Goal: Answer question/provide support: Share knowledge or assist other users

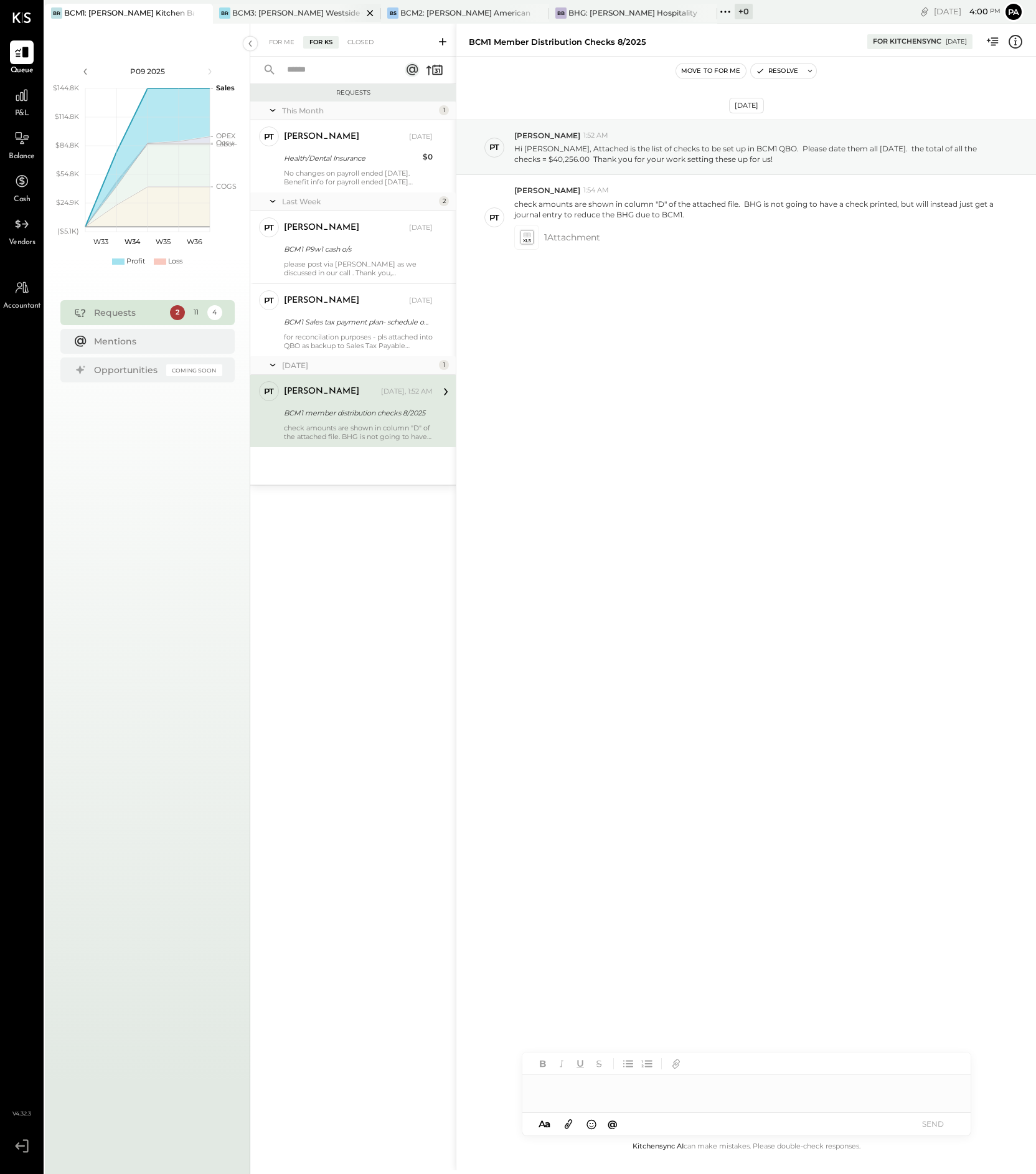
click at [326, 10] on div "BCM3: [PERSON_NAME] Westside Grill" at bounding box center [297, 12] width 130 height 10
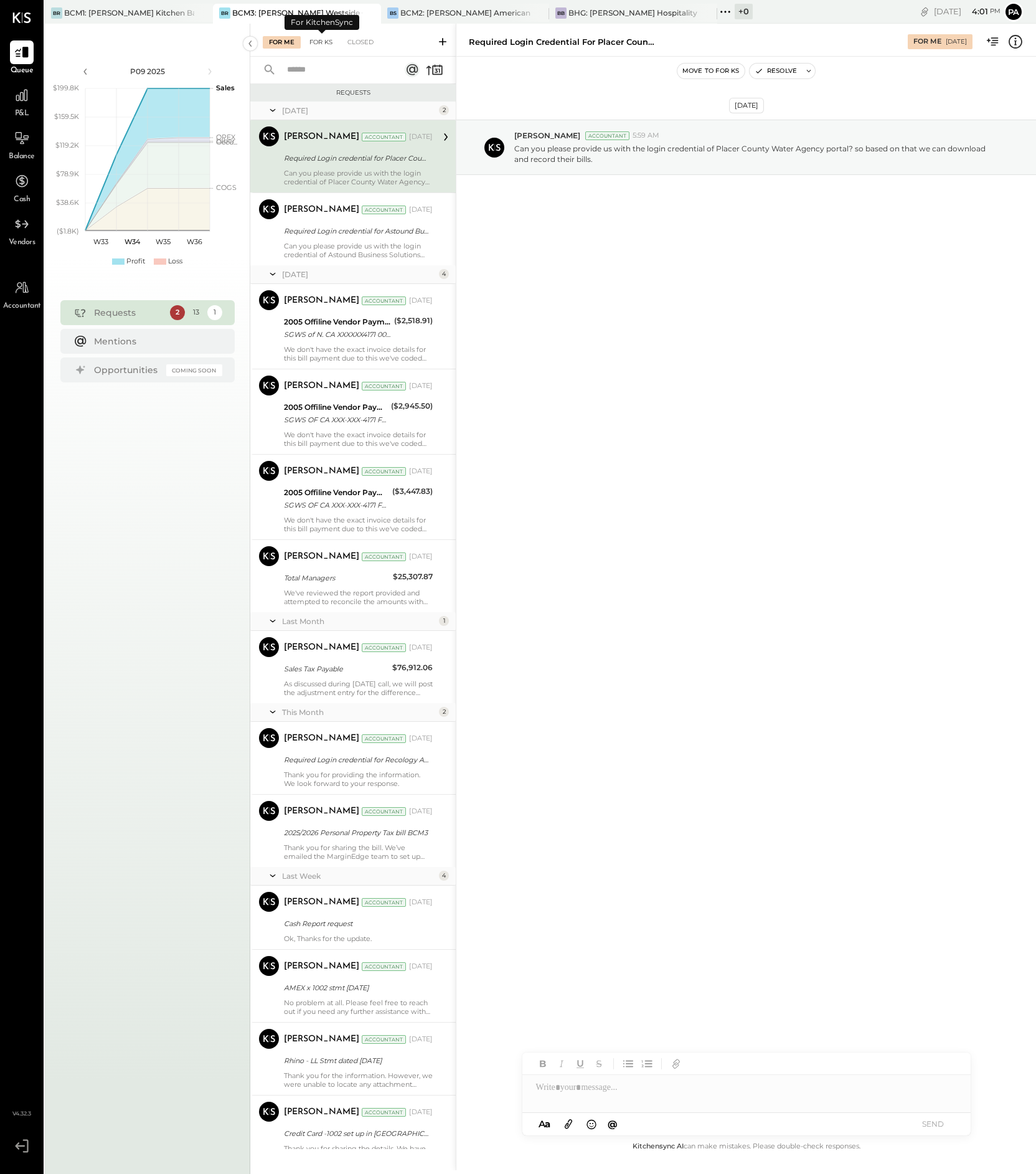
click at [325, 39] on div "For KS" at bounding box center [321, 42] width 35 height 12
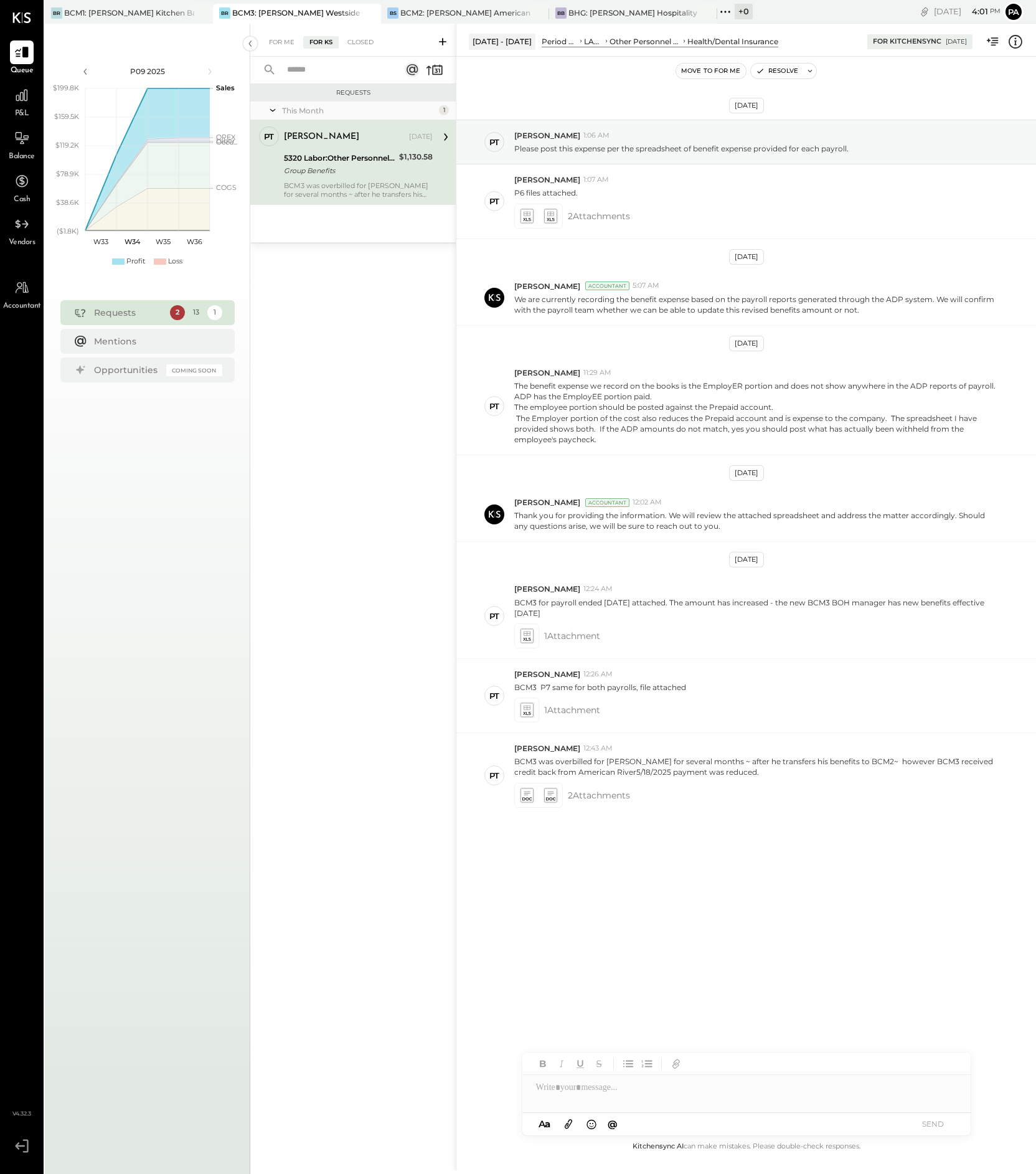
click at [443, 42] on icon at bounding box center [442, 41] width 12 height 12
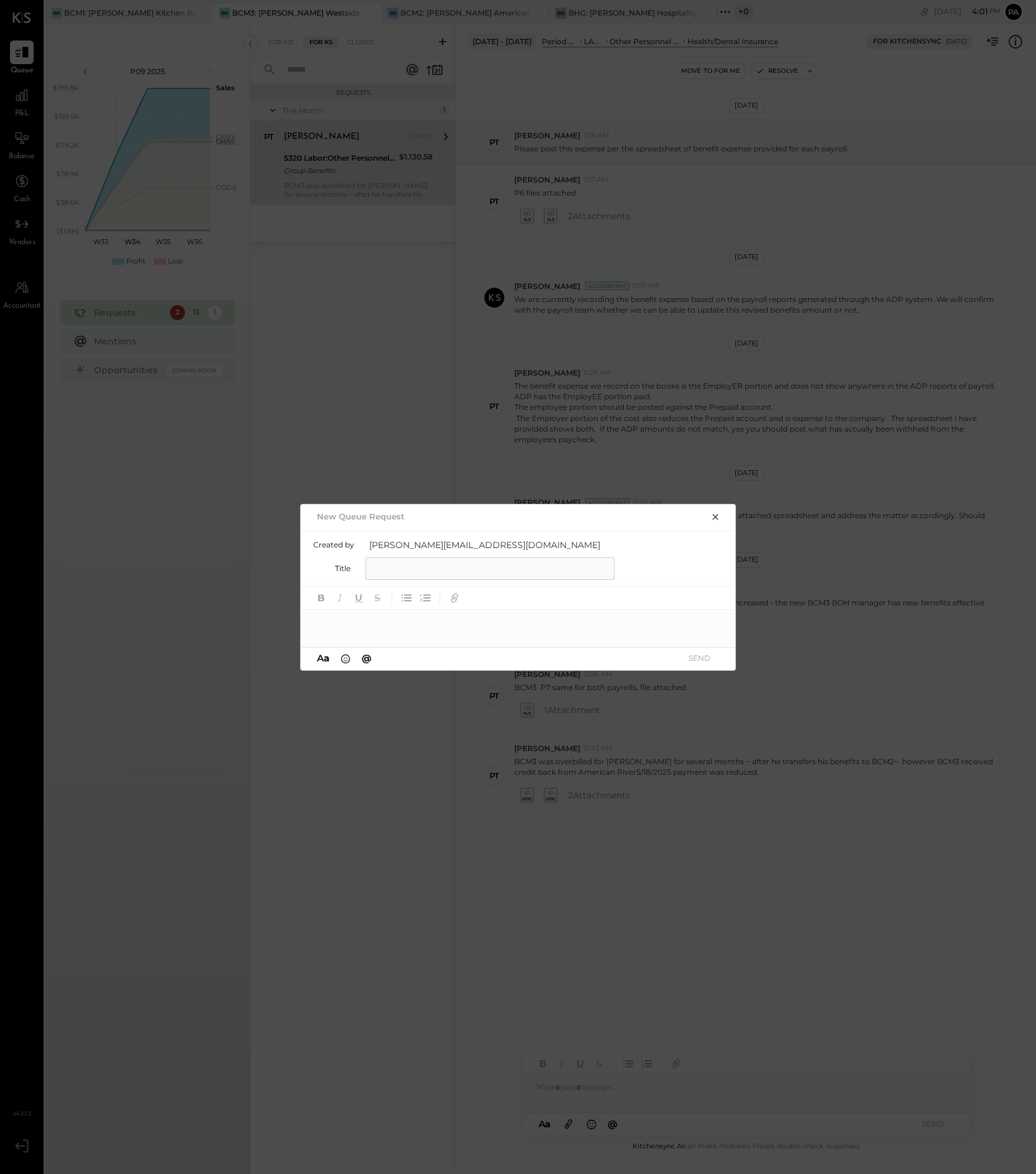
click at [400, 565] on input "text" at bounding box center [490, 569] width 249 height 22
type input "**********"
click at [372, 627] on div at bounding box center [518, 622] width 436 height 25
click at [310, 619] on div "**********" at bounding box center [518, 622] width 436 height 25
click at [489, 618] on div "**********" at bounding box center [518, 622] width 436 height 25
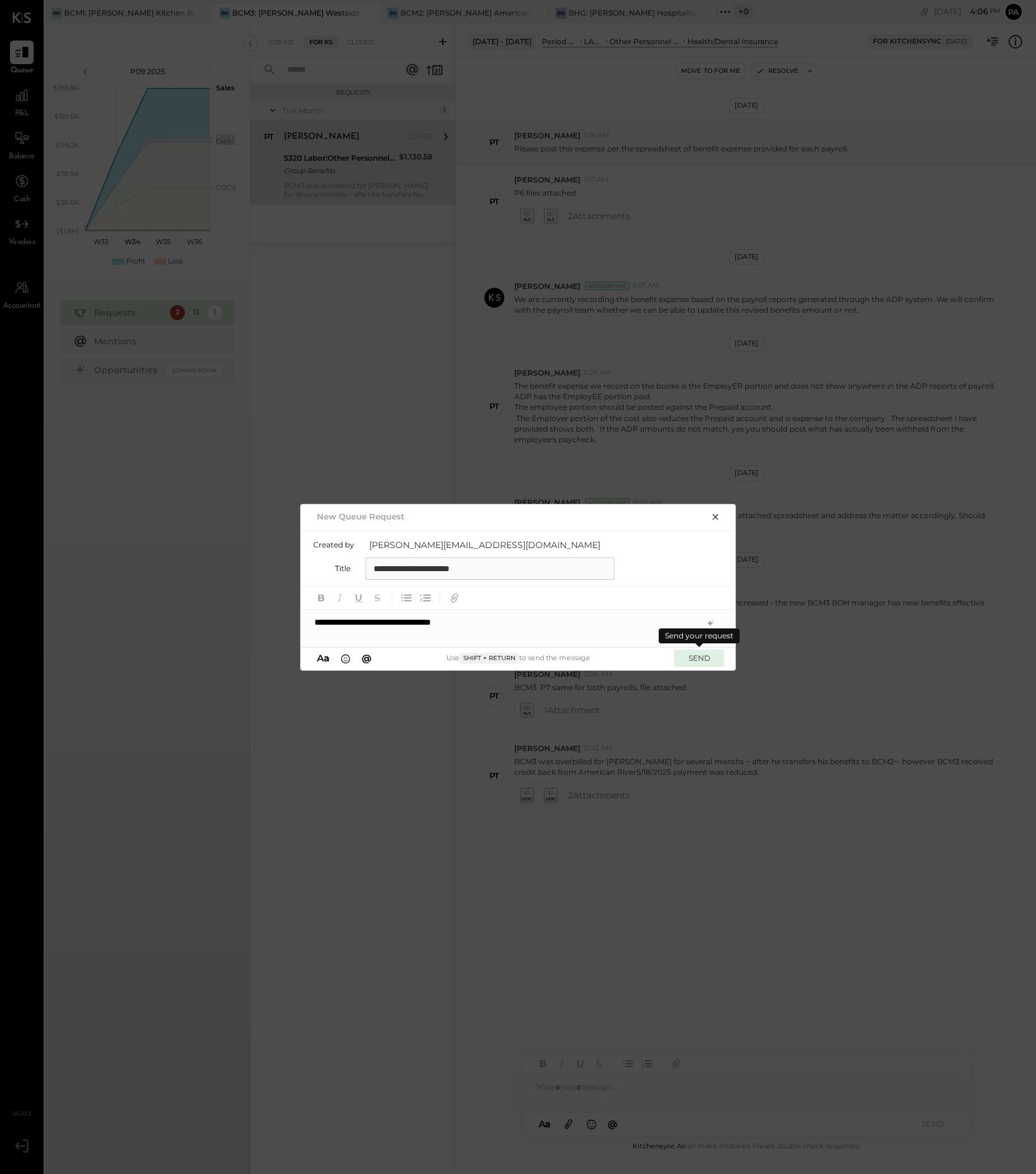
click at [706, 656] on button "SEND" at bounding box center [700, 658] width 50 height 17
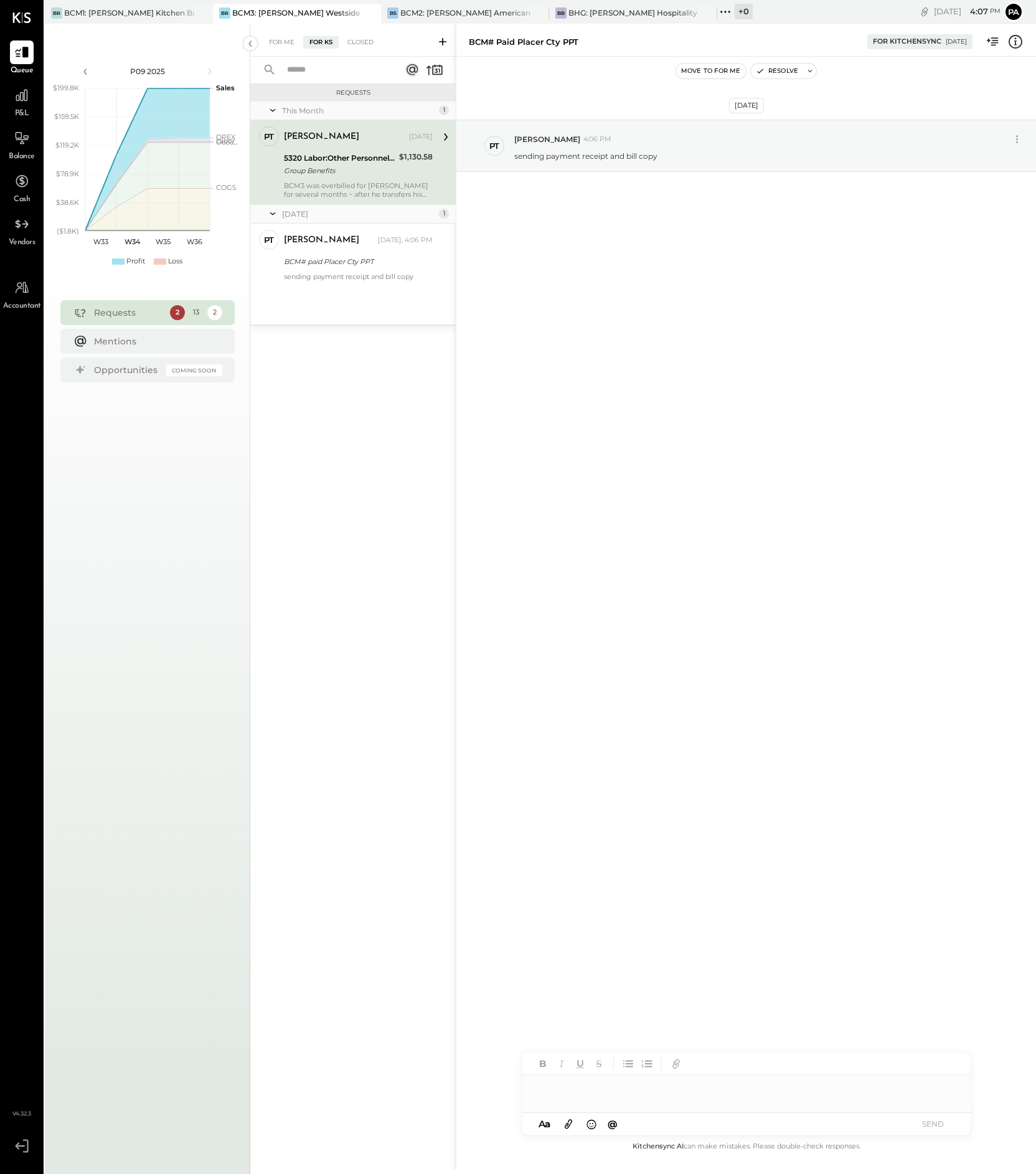
click at [588, 1087] on div at bounding box center [746, 1088] width 448 height 25
click at [572, 1124] on icon at bounding box center [568, 1124] width 14 height 14
click at [569, 1122] on icon at bounding box center [569, 1125] width 7 height 9
click at [537, 1039] on div "********" at bounding box center [746, 1040] width 448 height 25
click at [940, 1125] on button "SEND" at bounding box center [934, 1124] width 50 height 17
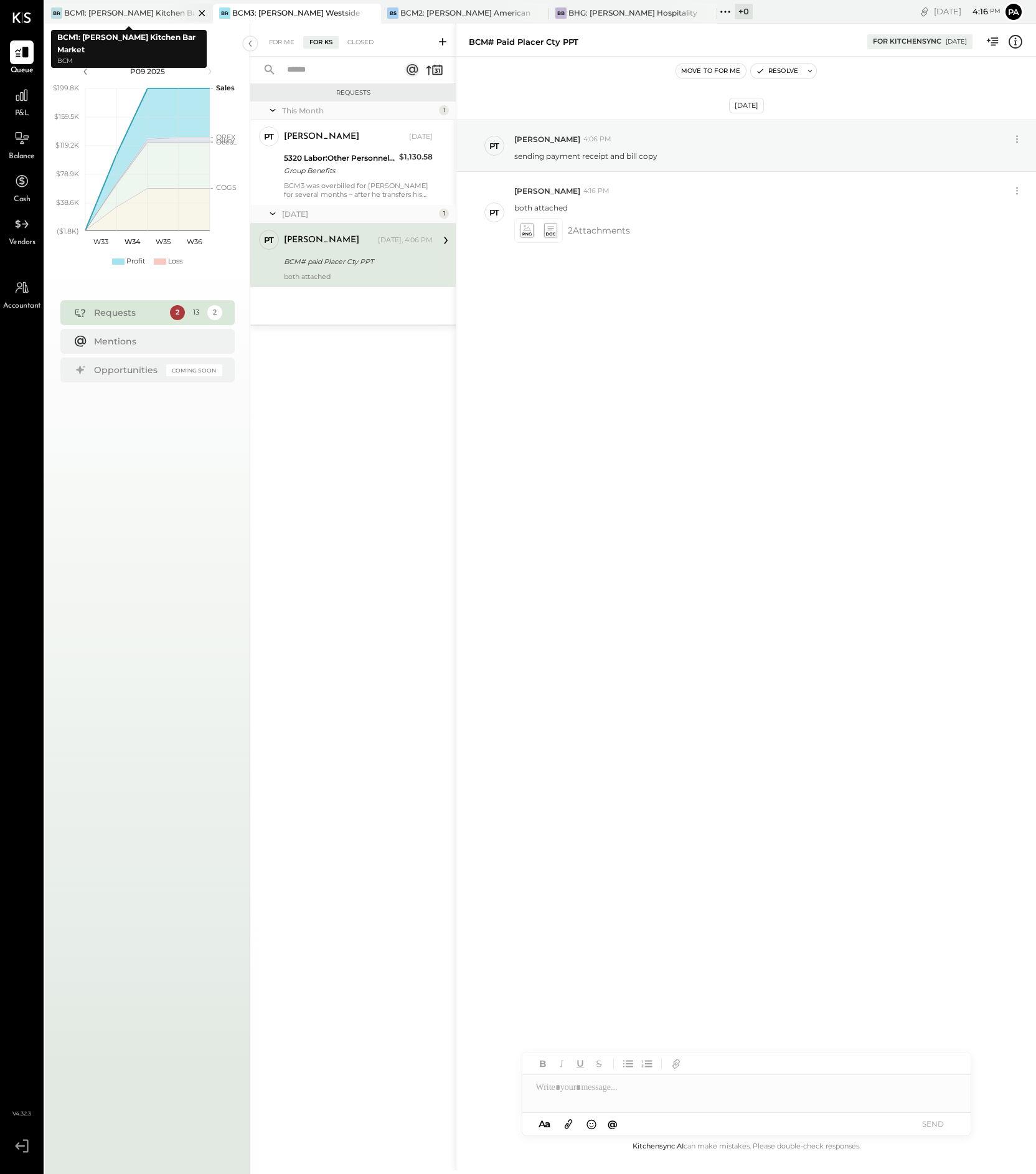
click at [144, 8] on div "BCM1: [PERSON_NAME] Kitchen Bar Market" at bounding box center [129, 12] width 130 height 10
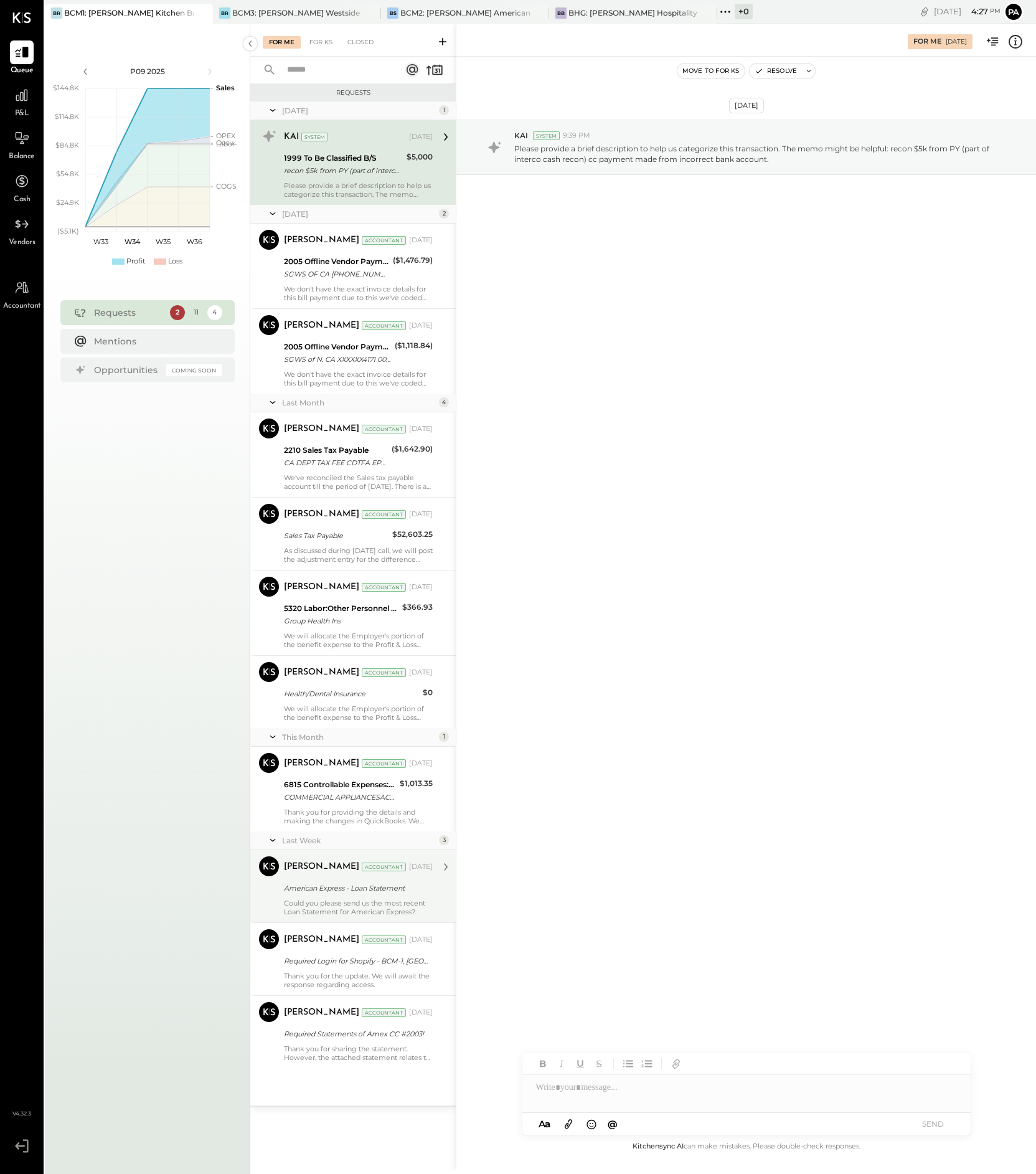
click at [356, 903] on div "Could you please send us the most recent Loan Statement for American Express?" at bounding box center [359, 907] width 149 height 18
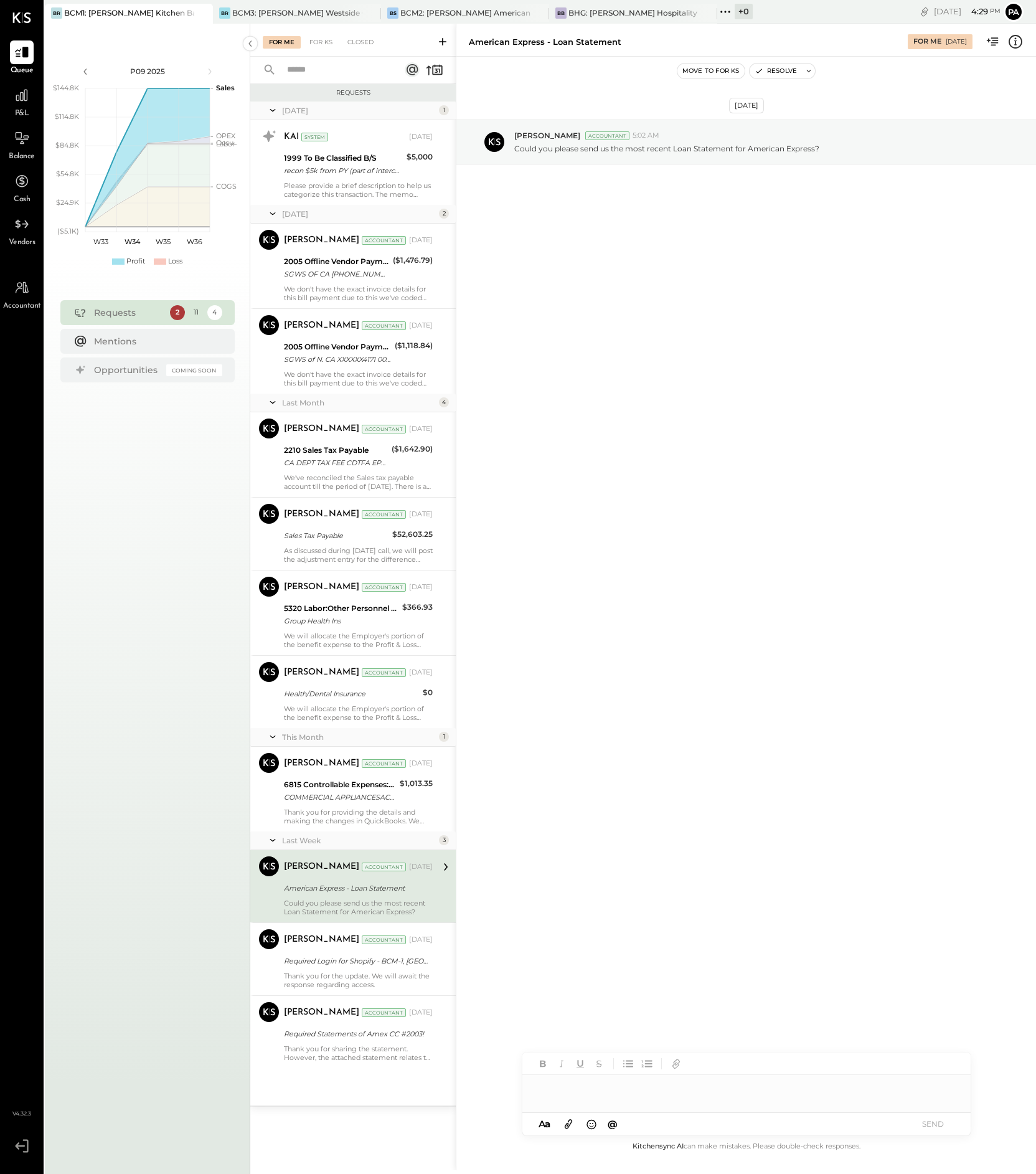
click at [611, 1089] on div at bounding box center [746, 1088] width 448 height 25
click at [928, 1122] on button "SEND" at bounding box center [934, 1124] width 50 height 17
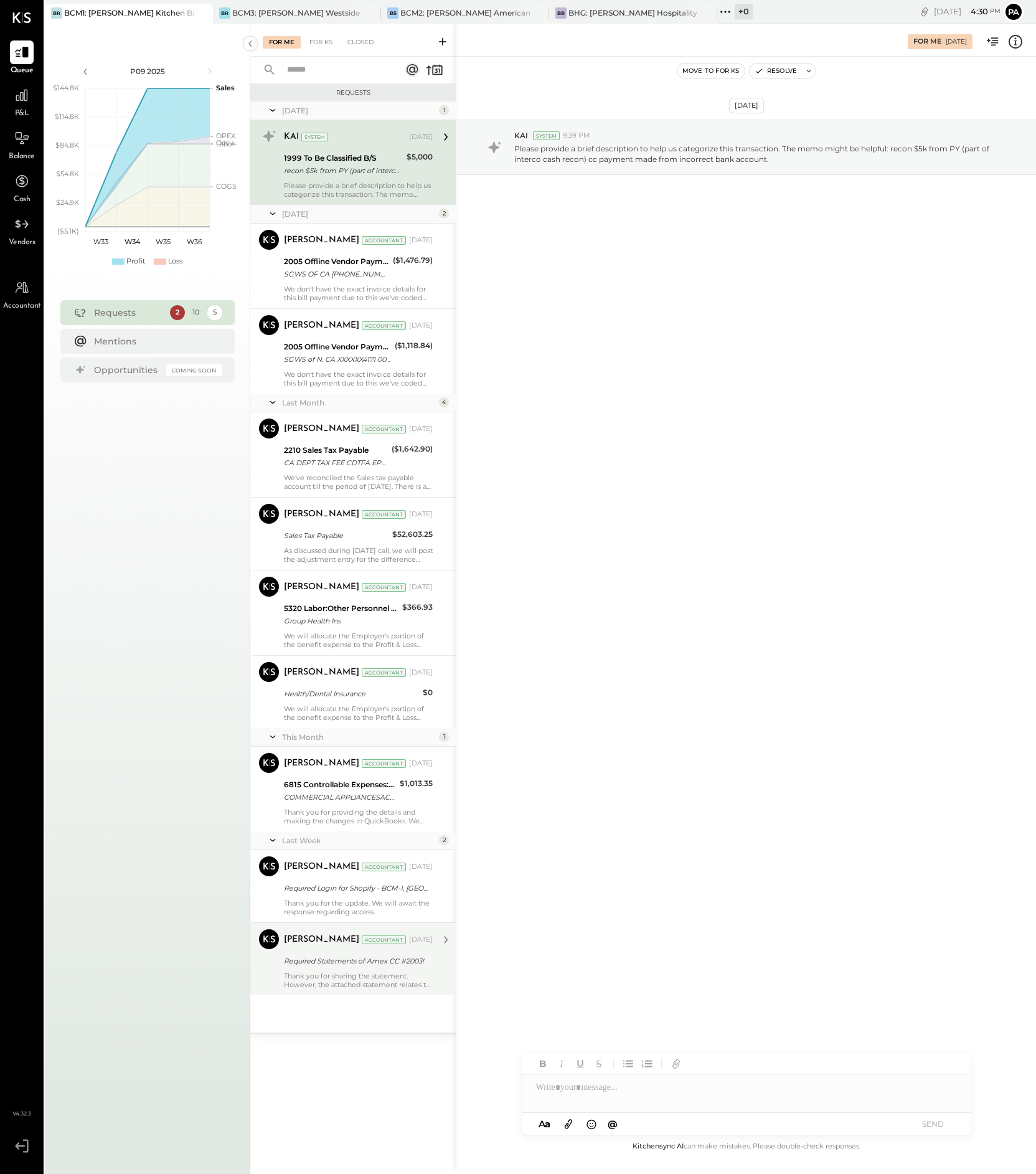
click at [374, 971] on div "Thank you for sharing the statement. However, the attached statement relates to…" at bounding box center [359, 980] width 149 height 18
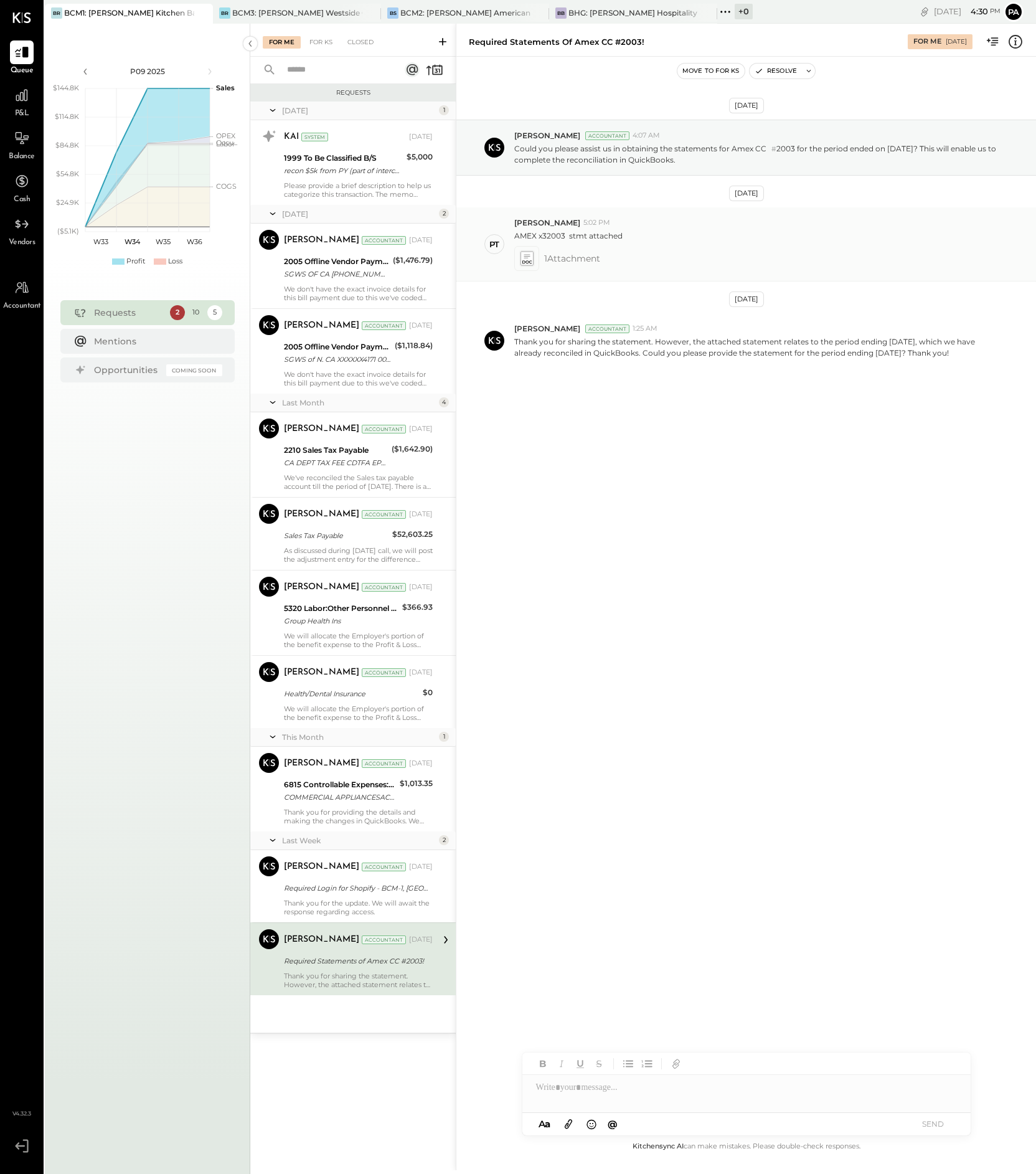
click at [527, 258] on icon at bounding box center [527, 258] width 13 height 14
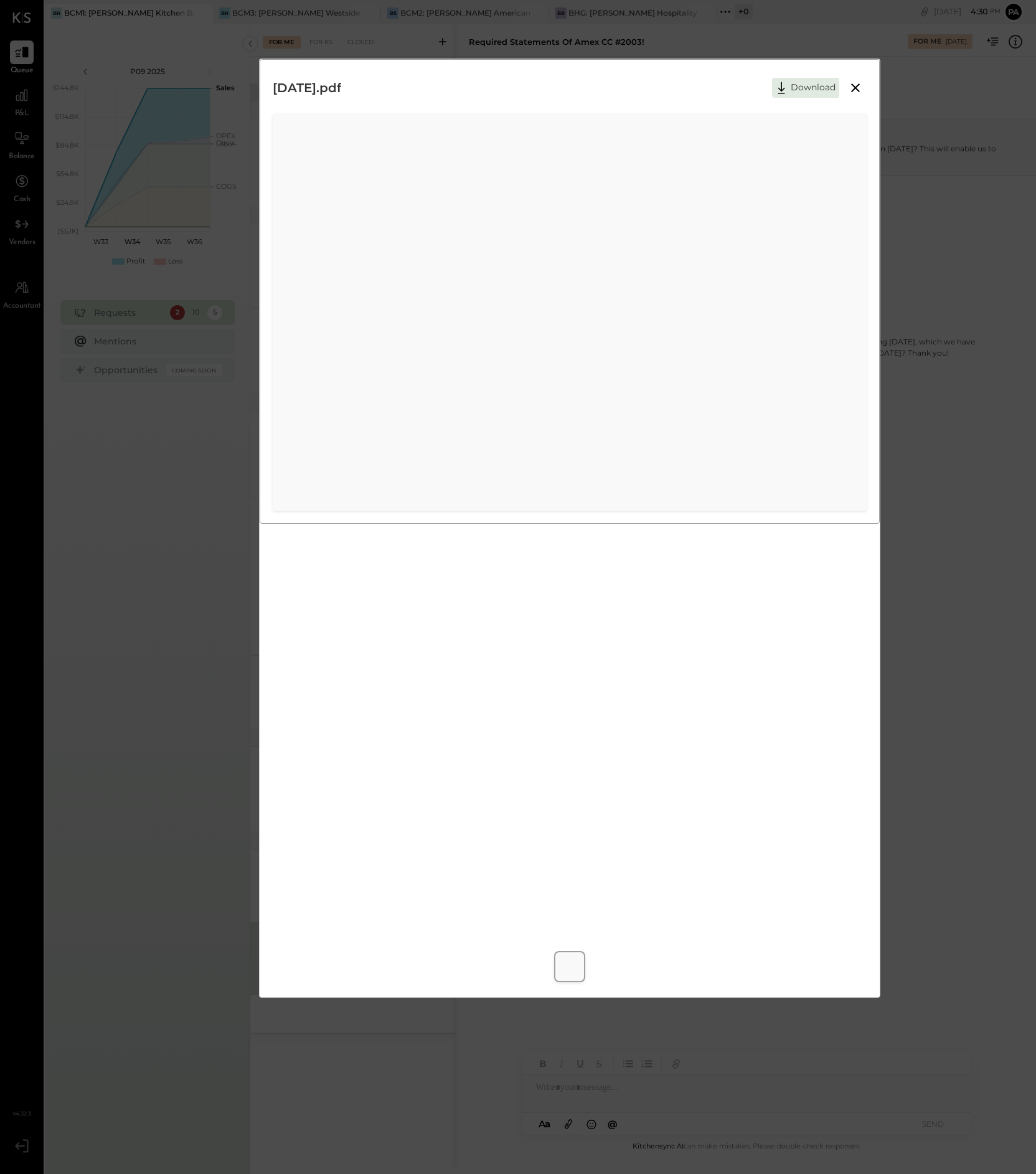
click at [856, 87] on icon at bounding box center [855, 87] width 8 height 8
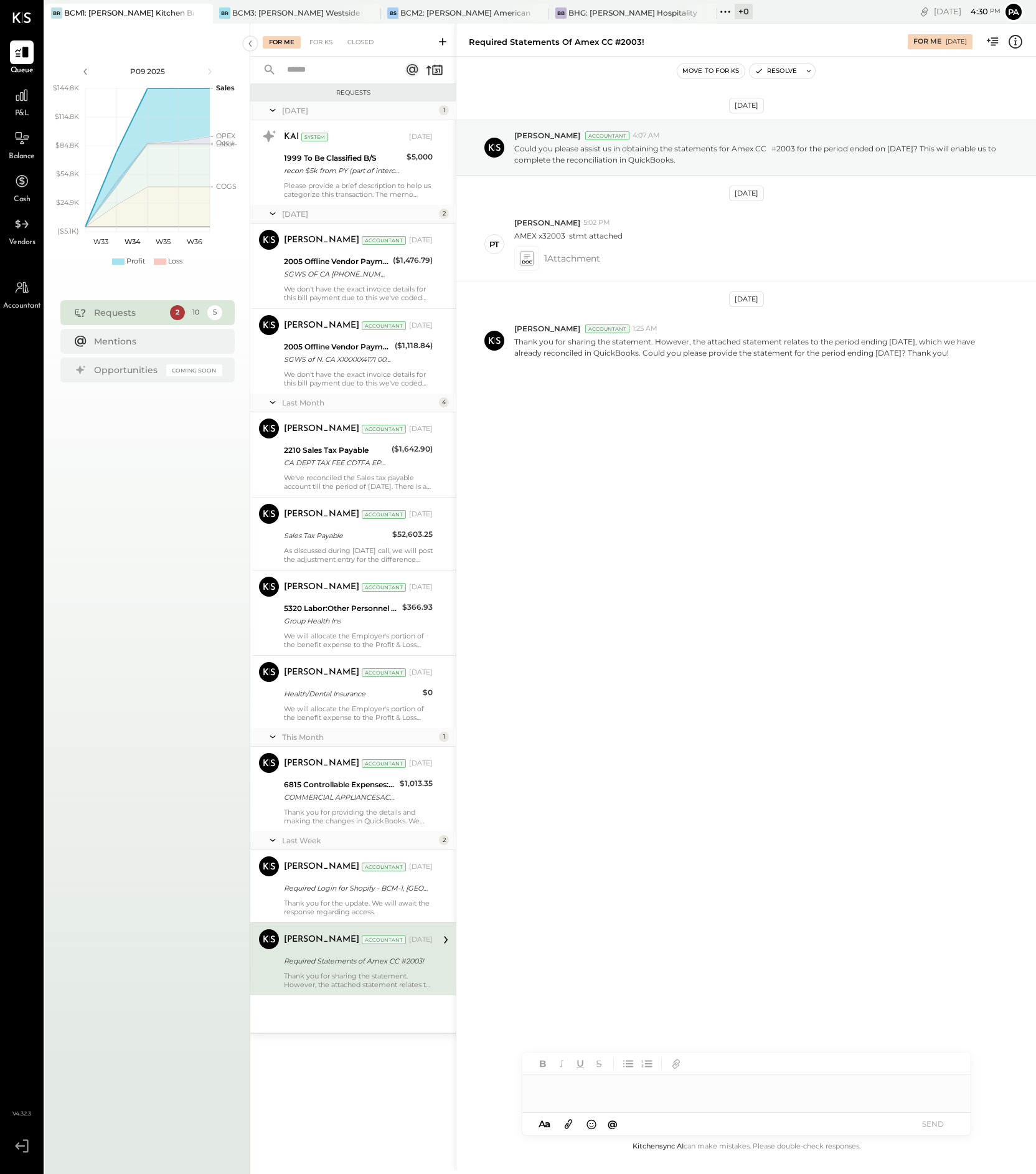
click at [581, 1088] on div at bounding box center [746, 1094] width 448 height 37
click at [544, 1083] on div "**********" at bounding box center [746, 1094] width 448 height 37
click at [570, 1127] on icon at bounding box center [568, 1124] width 14 height 14
click at [570, 1125] on icon at bounding box center [569, 1125] width 7 height 9
click at [938, 1123] on button "SEND" at bounding box center [934, 1124] width 50 height 17
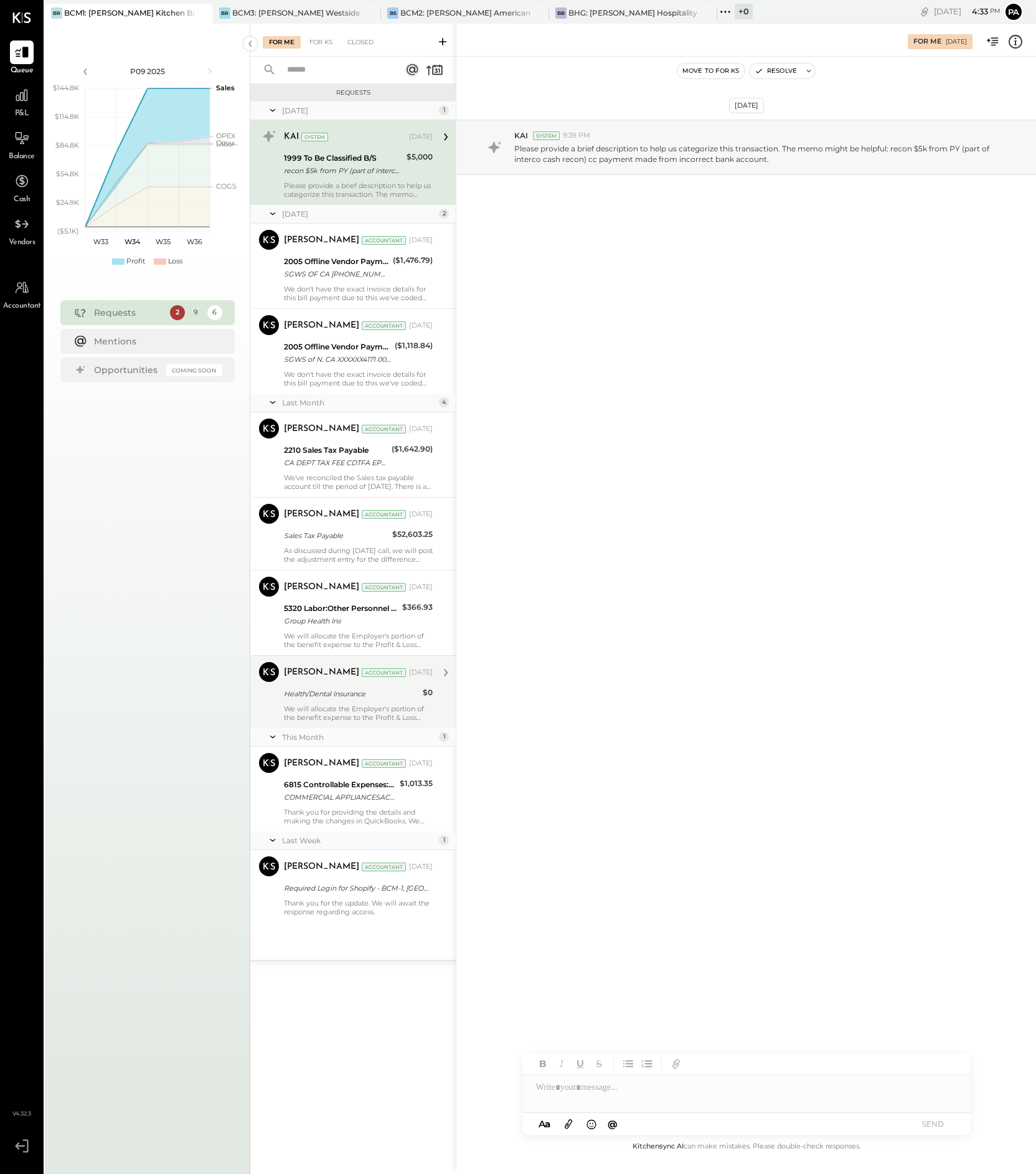
click at [381, 714] on div "We will allocate the Employer's portion of the benefit expense to the Profit & …" at bounding box center [359, 713] width 149 height 18
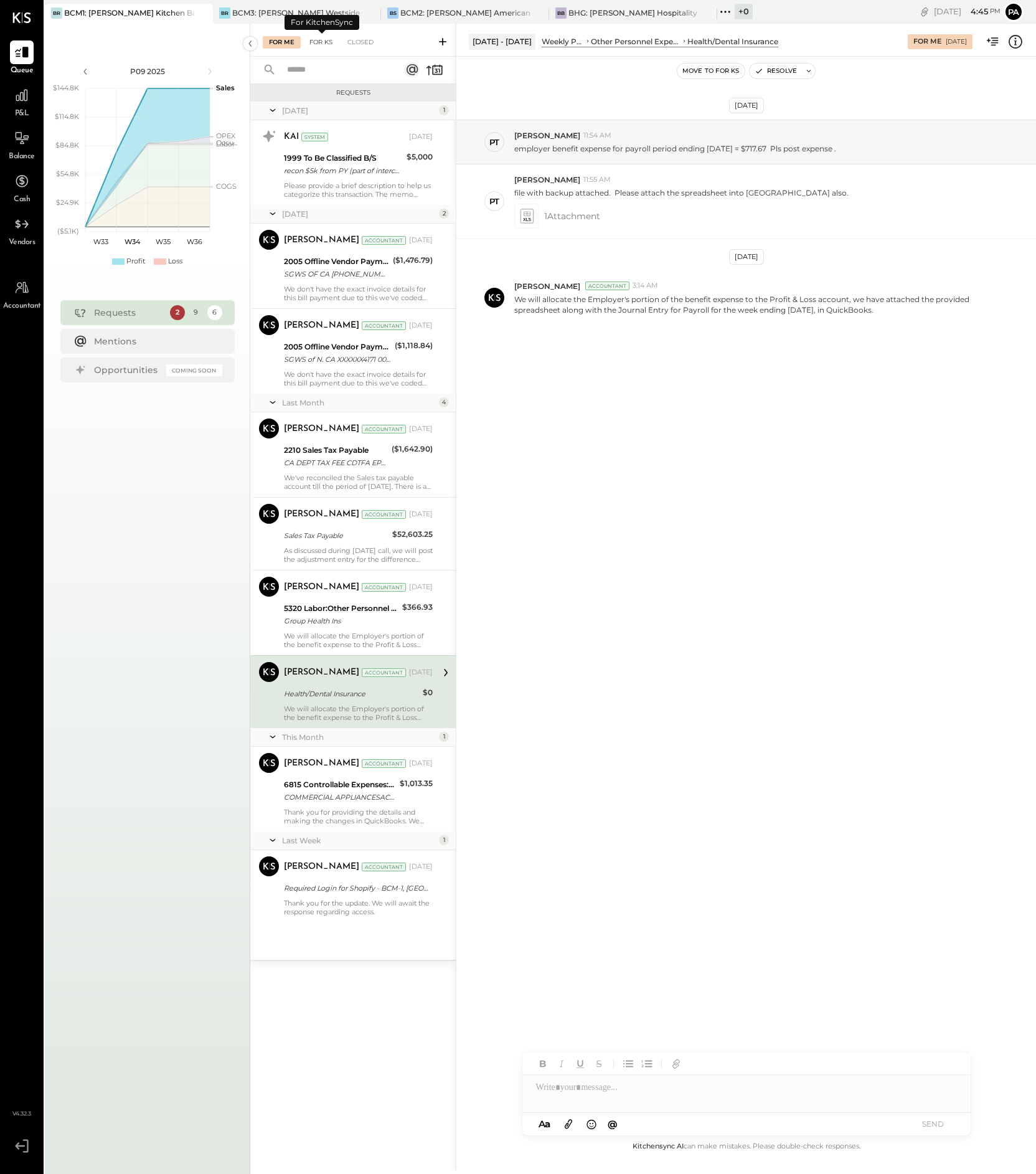
click at [324, 39] on div "For KS" at bounding box center [321, 42] width 35 height 12
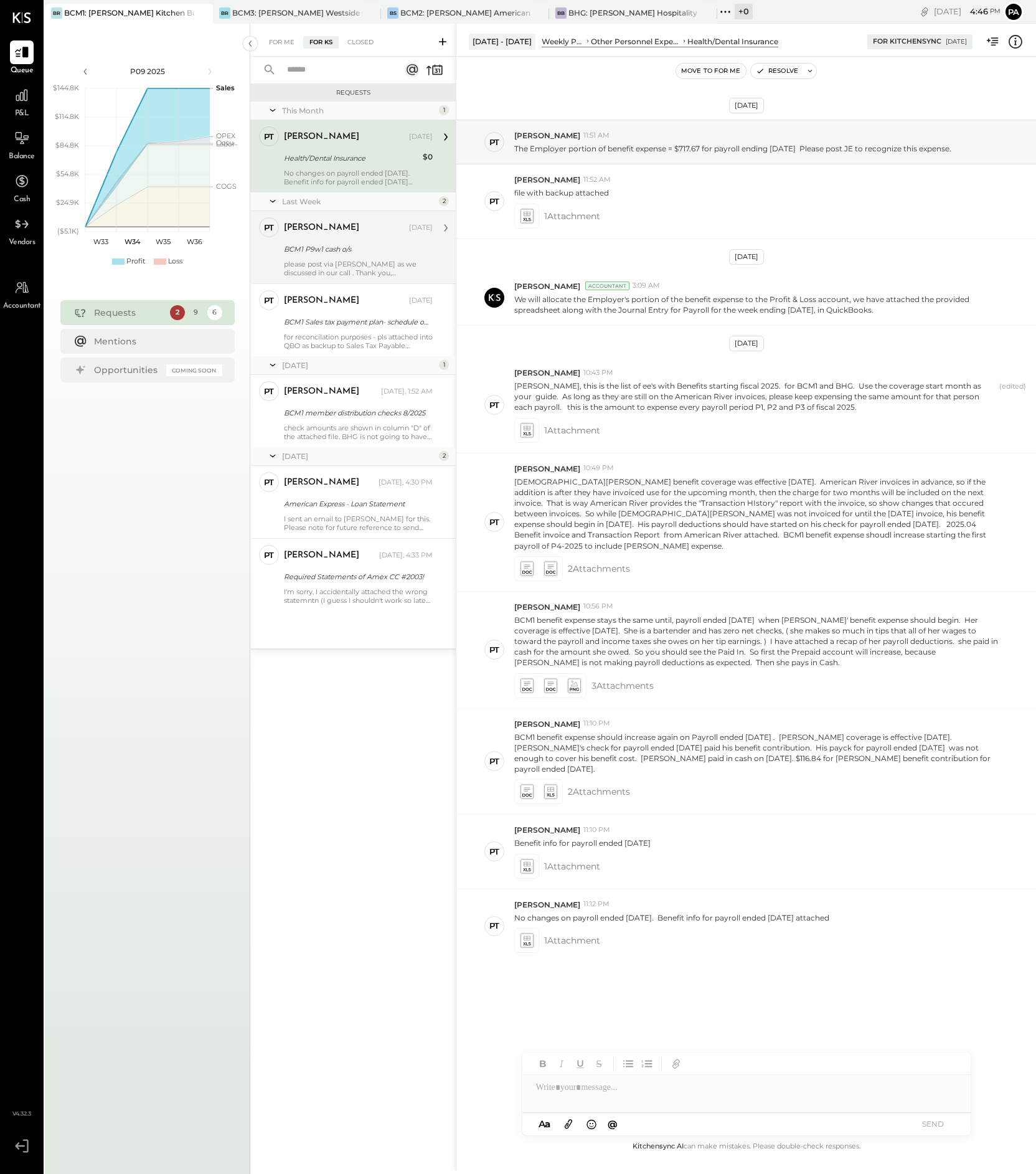
click at [369, 260] on div "please post via [PERSON_NAME] as we discussed in our call . Thank you, [PERSON_…" at bounding box center [359, 268] width 149 height 18
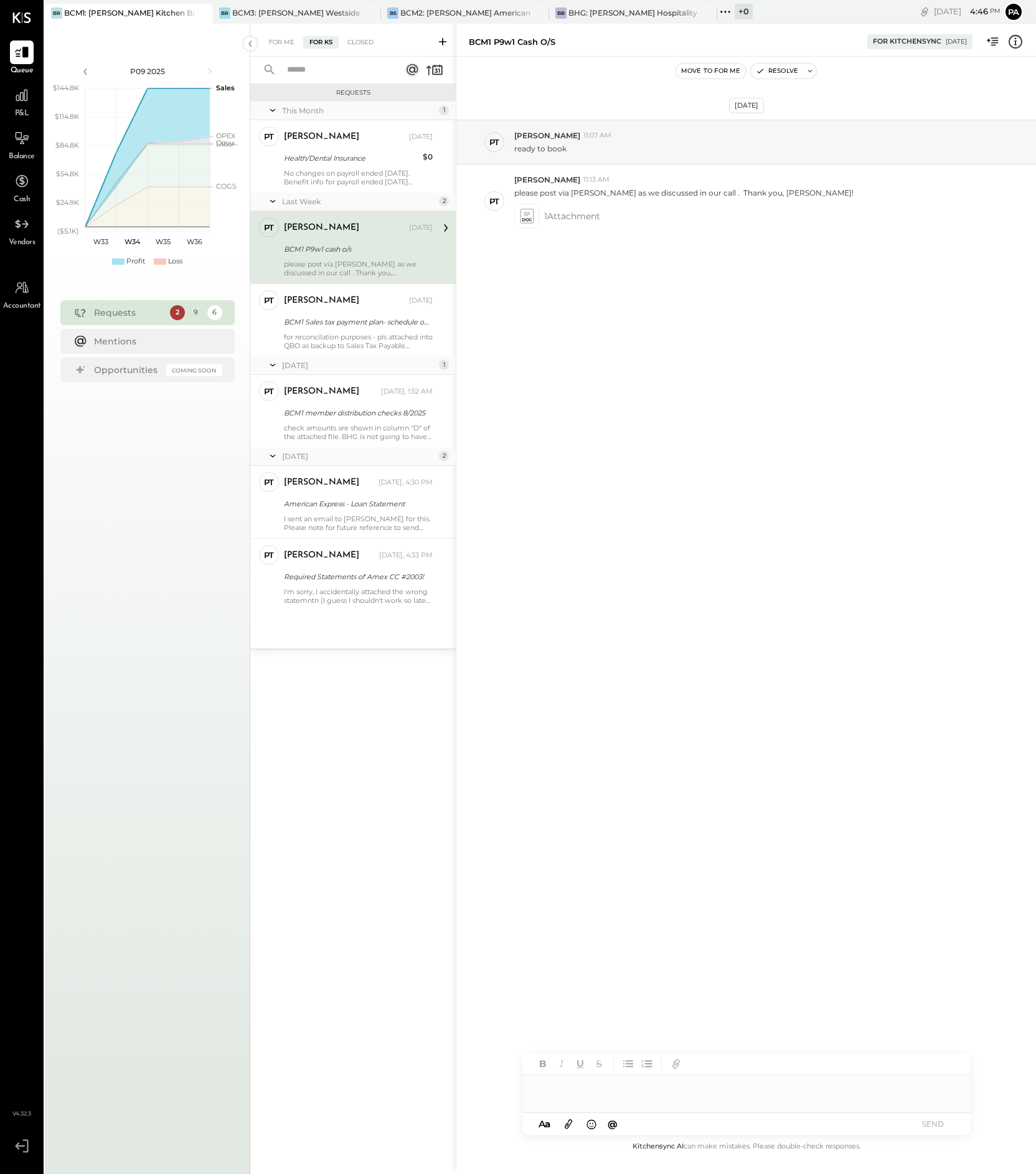
click at [604, 1087] on div at bounding box center [746, 1094] width 448 height 37
click at [533, 1088] on div "**********" at bounding box center [746, 1088] width 448 height 25
click at [767, 1085] on div "**********" at bounding box center [746, 1088] width 448 height 25
click at [922, 1123] on button "SEND" at bounding box center [934, 1124] width 50 height 17
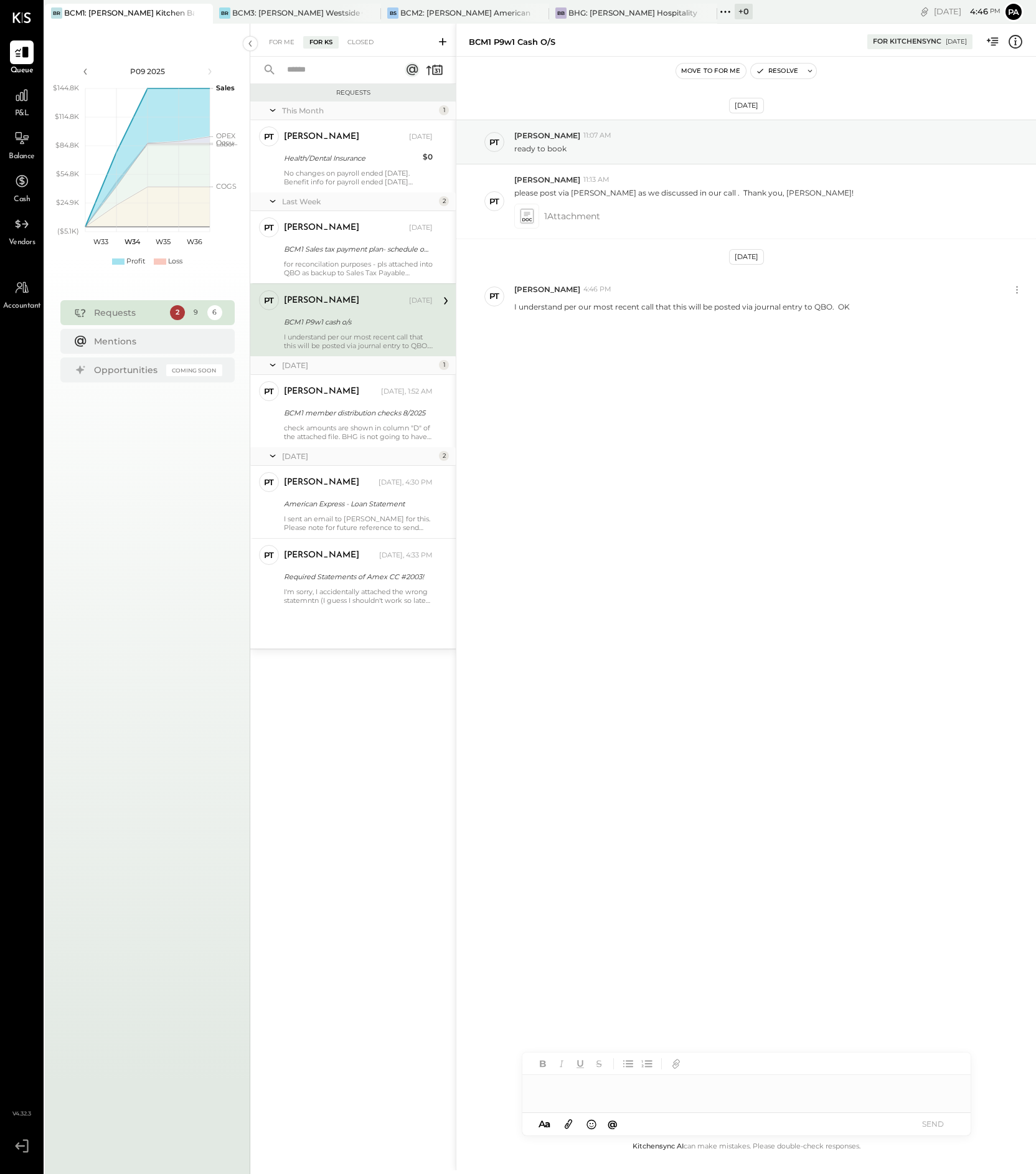
click at [444, 40] on icon at bounding box center [442, 41] width 12 height 12
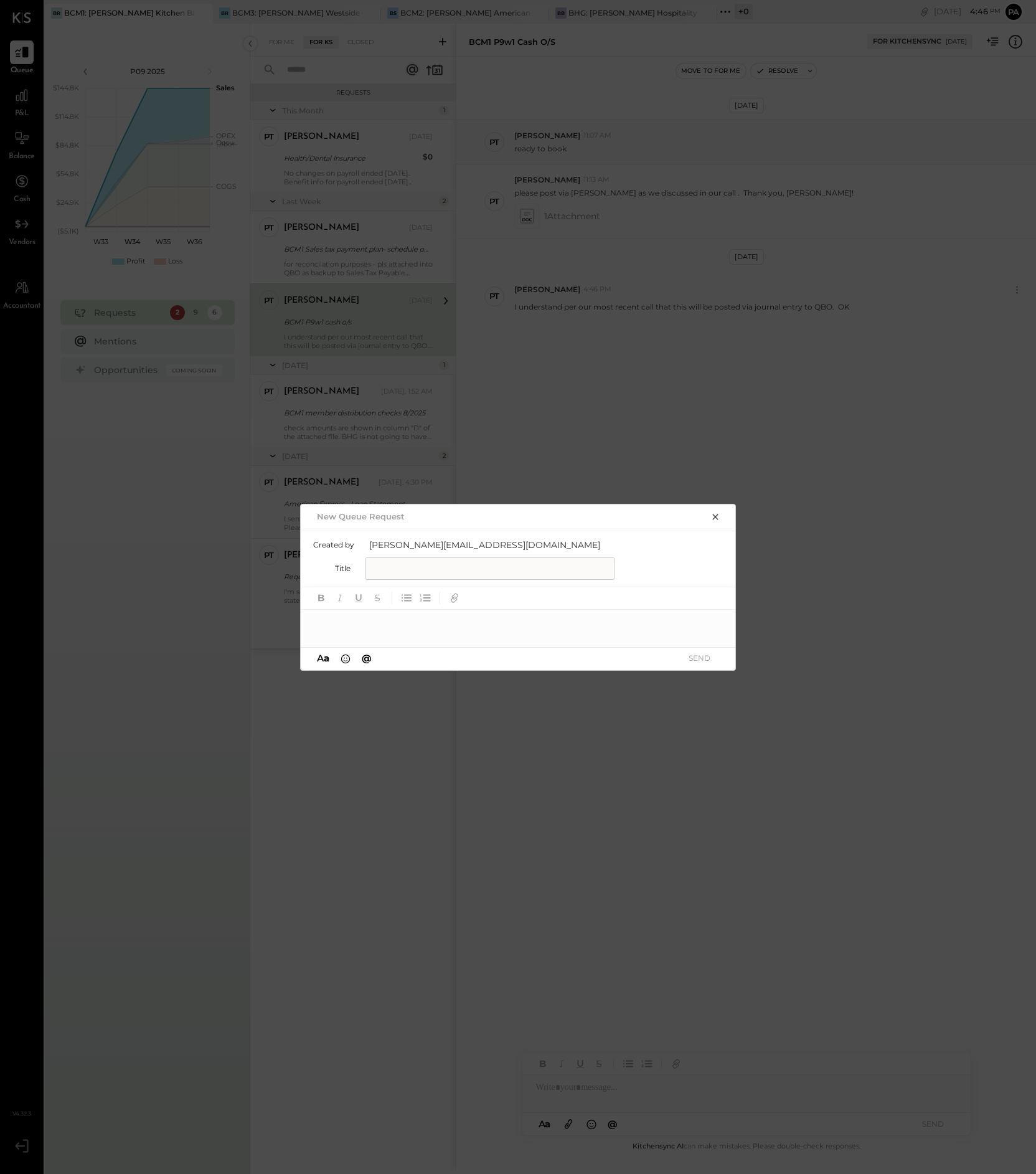
click at [385, 569] on input "text" at bounding box center [490, 569] width 249 height 22
type input "**********"
click at [398, 615] on div at bounding box center [518, 622] width 436 height 25
click at [698, 654] on button "SEND" at bounding box center [700, 658] width 50 height 17
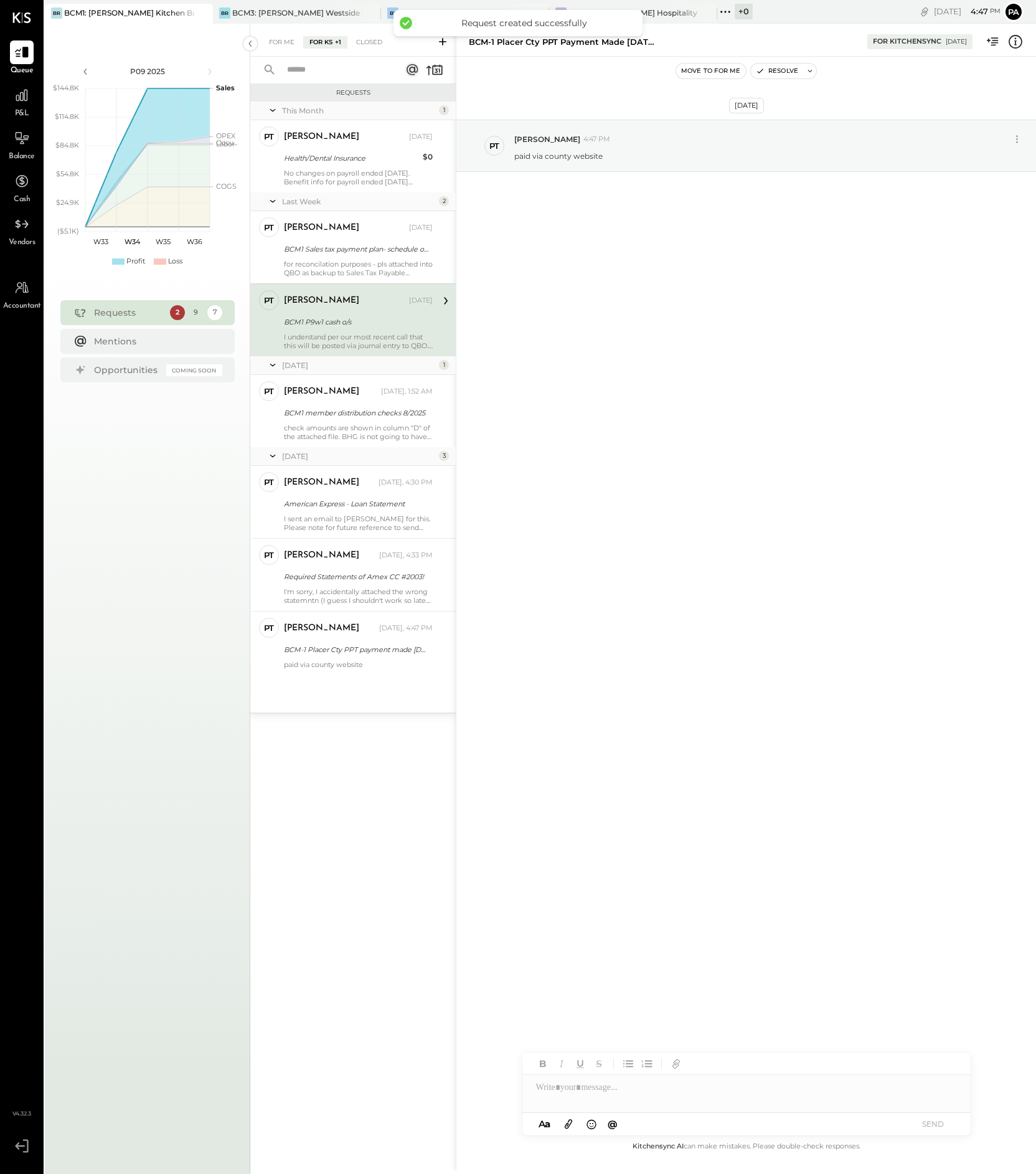
click at [615, 1090] on div at bounding box center [746, 1088] width 448 height 25
click at [569, 1125] on icon at bounding box center [569, 1125] width 7 height 9
click at [567, 1122] on icon at bounding box center [568, 1124] width 14 height 14
click at [930, 1124] on button "SEND" at bounding box center [934, 1124] width 50 height 17
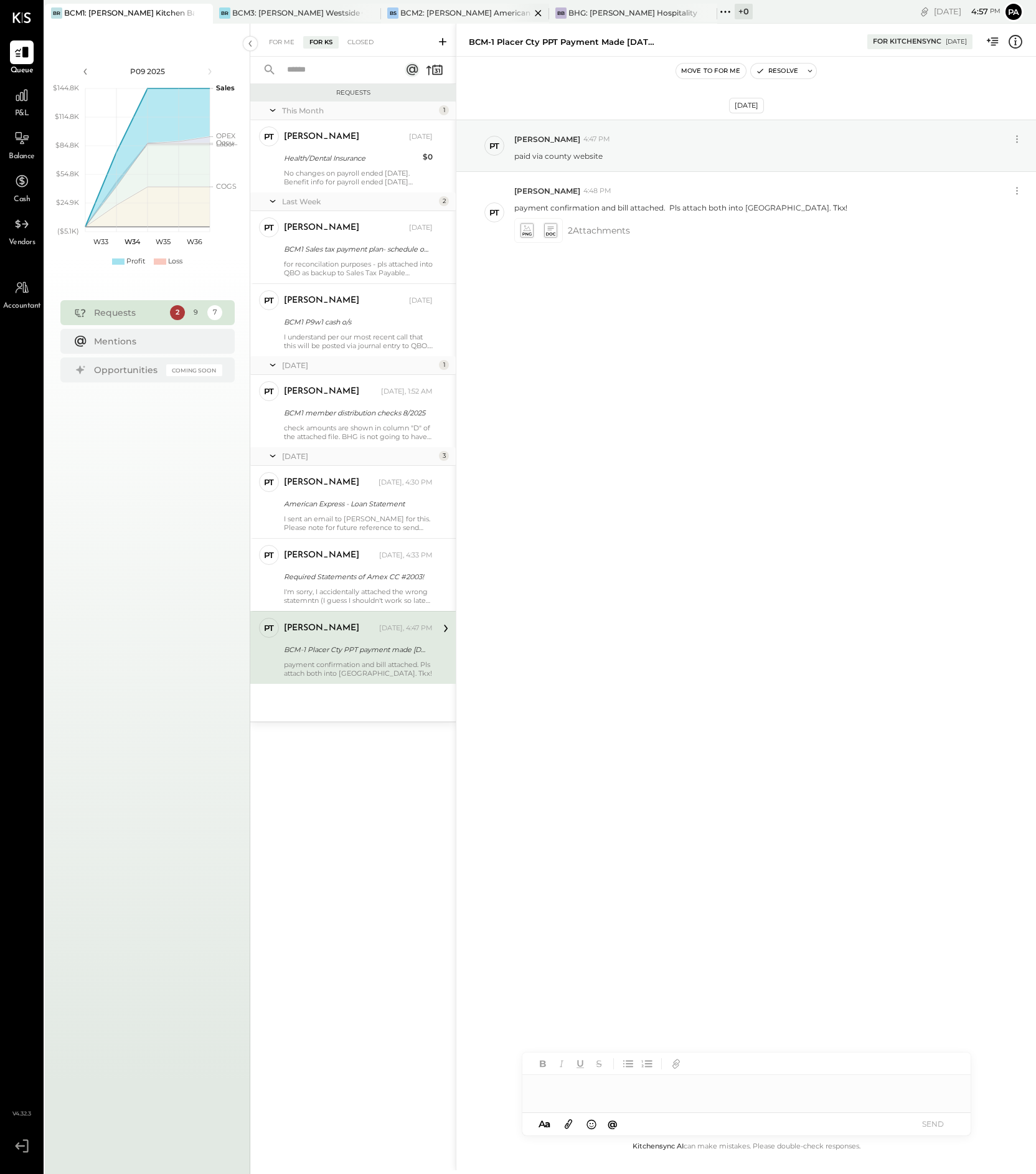
click at [466, 12] on div "BCM2: [PERSON_NAME] American Cooking" at bounding box center [466, 12] width 130 height 10
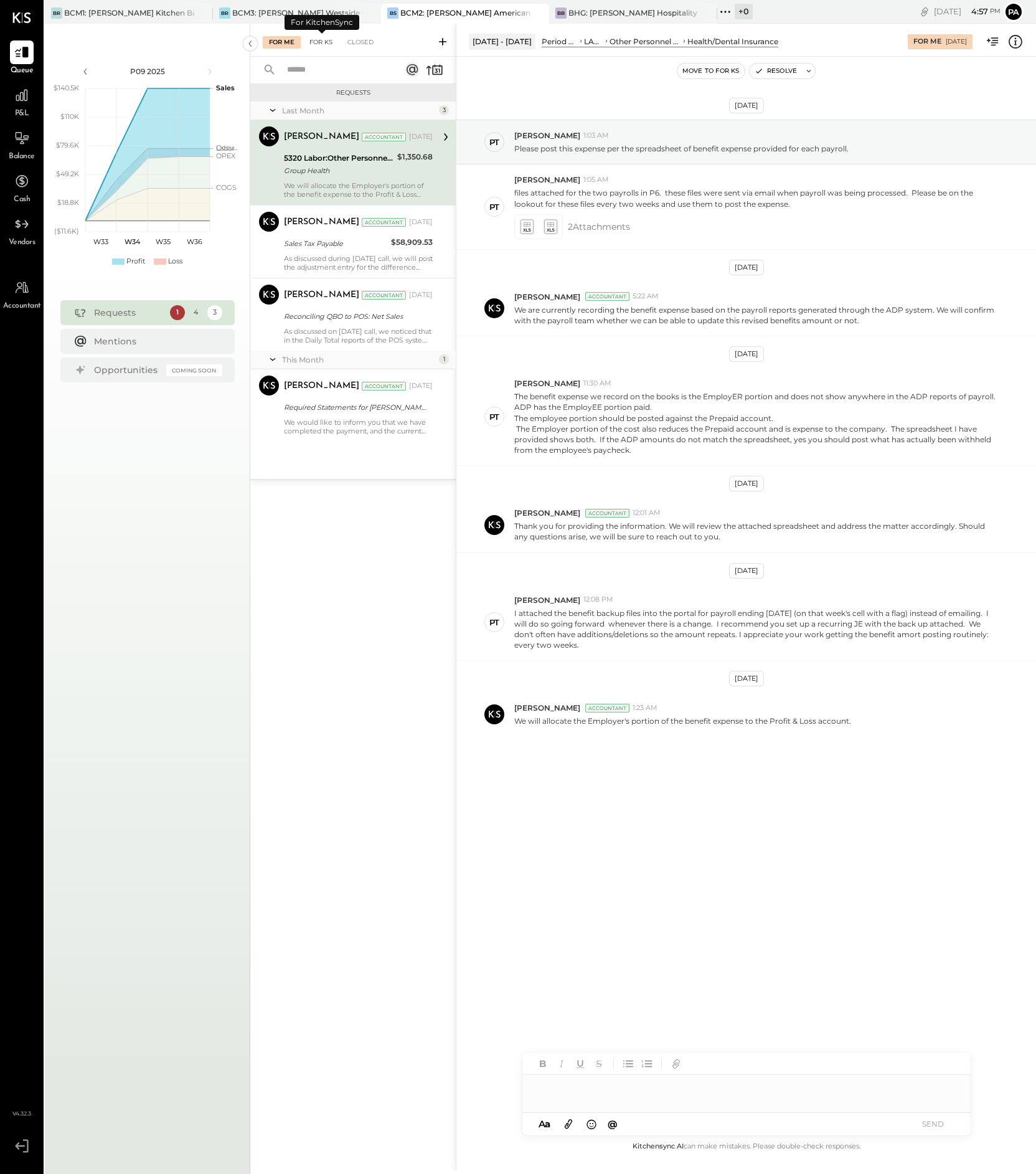
click at [329, 44] on div "For KS" at bounding box center [321, 42] width 35 height 12
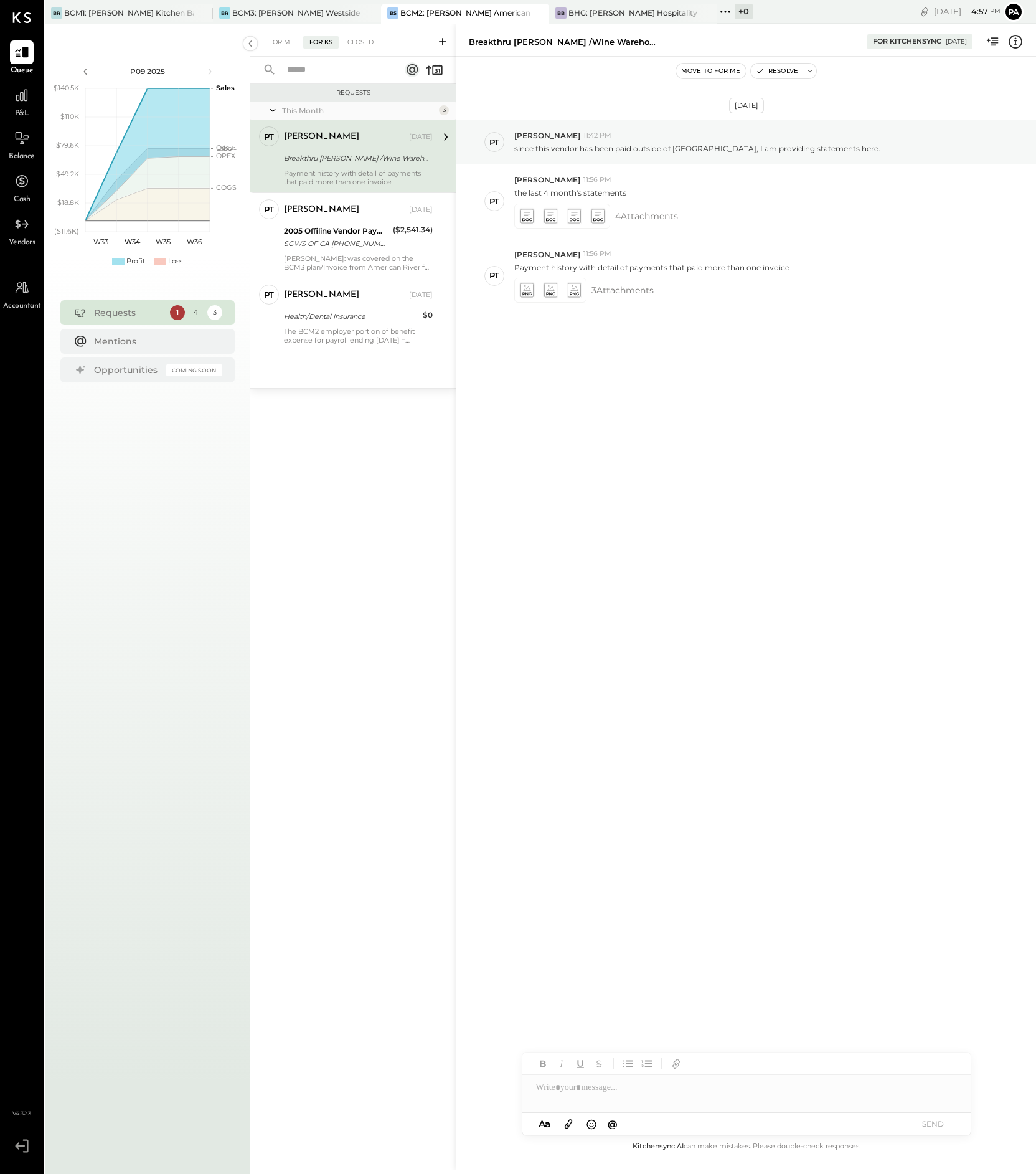
click at [439, 38] on icon at bounding box center [442, 41] width 12 height 12
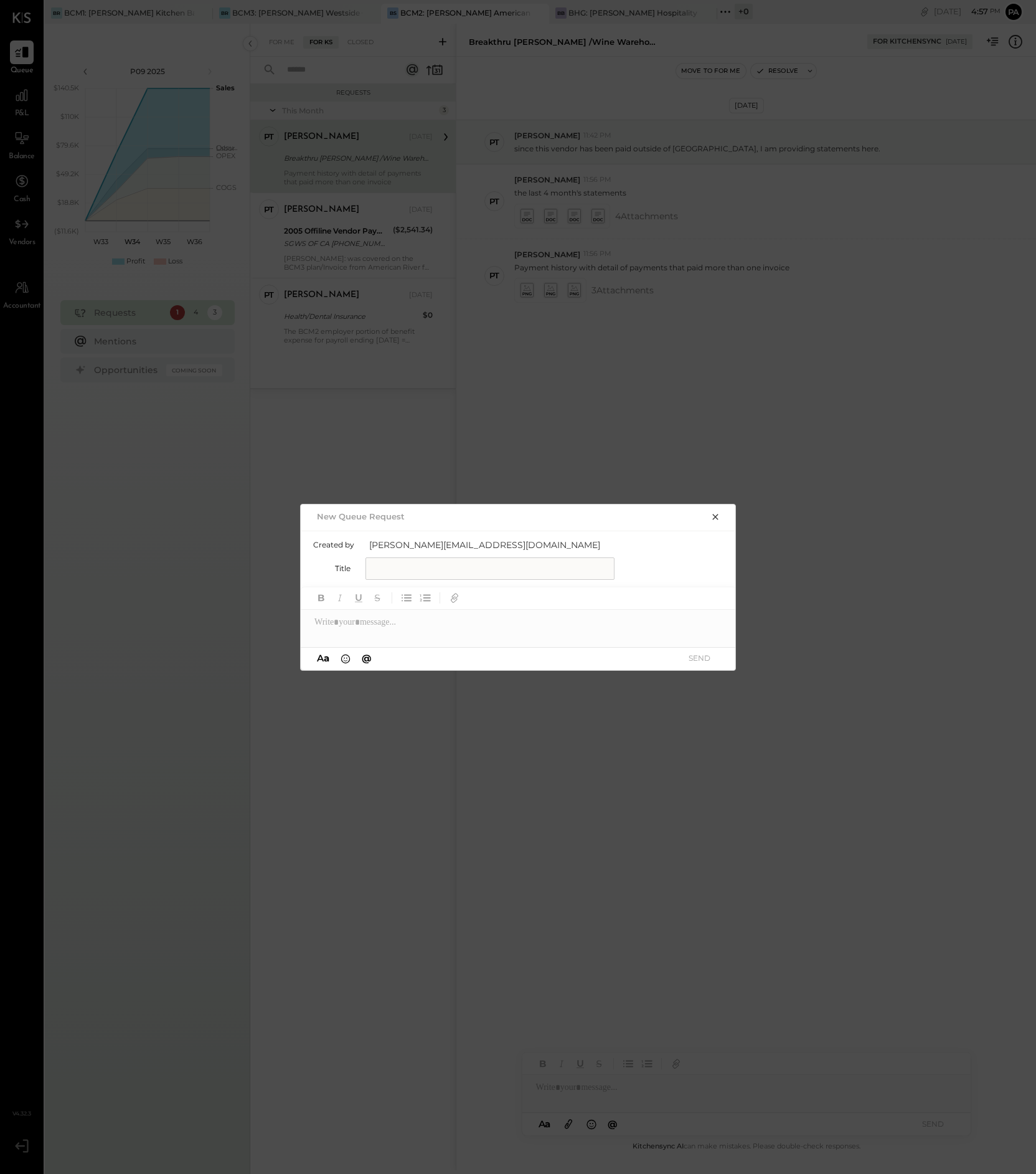
click at [398, 568] on input "text" at bounding box center [490, 569] width 249 height 22
type input "**********"
click at [400, 626] on div at bounding box center [518, 622] width 436 height 25
click at [704, 654] on button "SEND" at bounding box center [700, 658] width 50 height 17
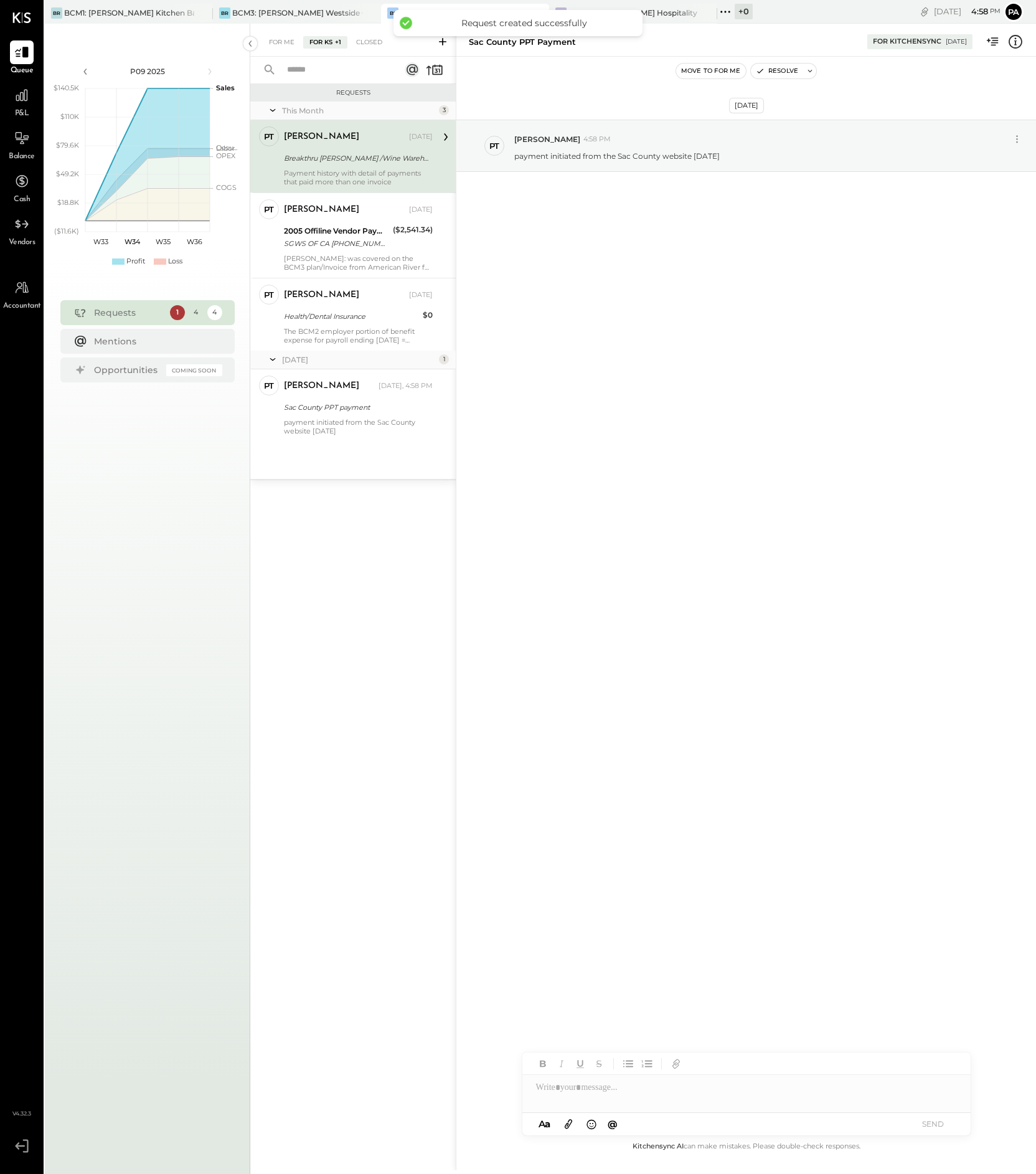
click at [573, 1091] on div at bounding box center [746, 1088] width 448 height 25
click at [567, 1123] on icon at bounding box center [569, 1125] width 7 height 9
click at [570, 1122] on icon at bounding box center [568, 1124] width 14 height 14
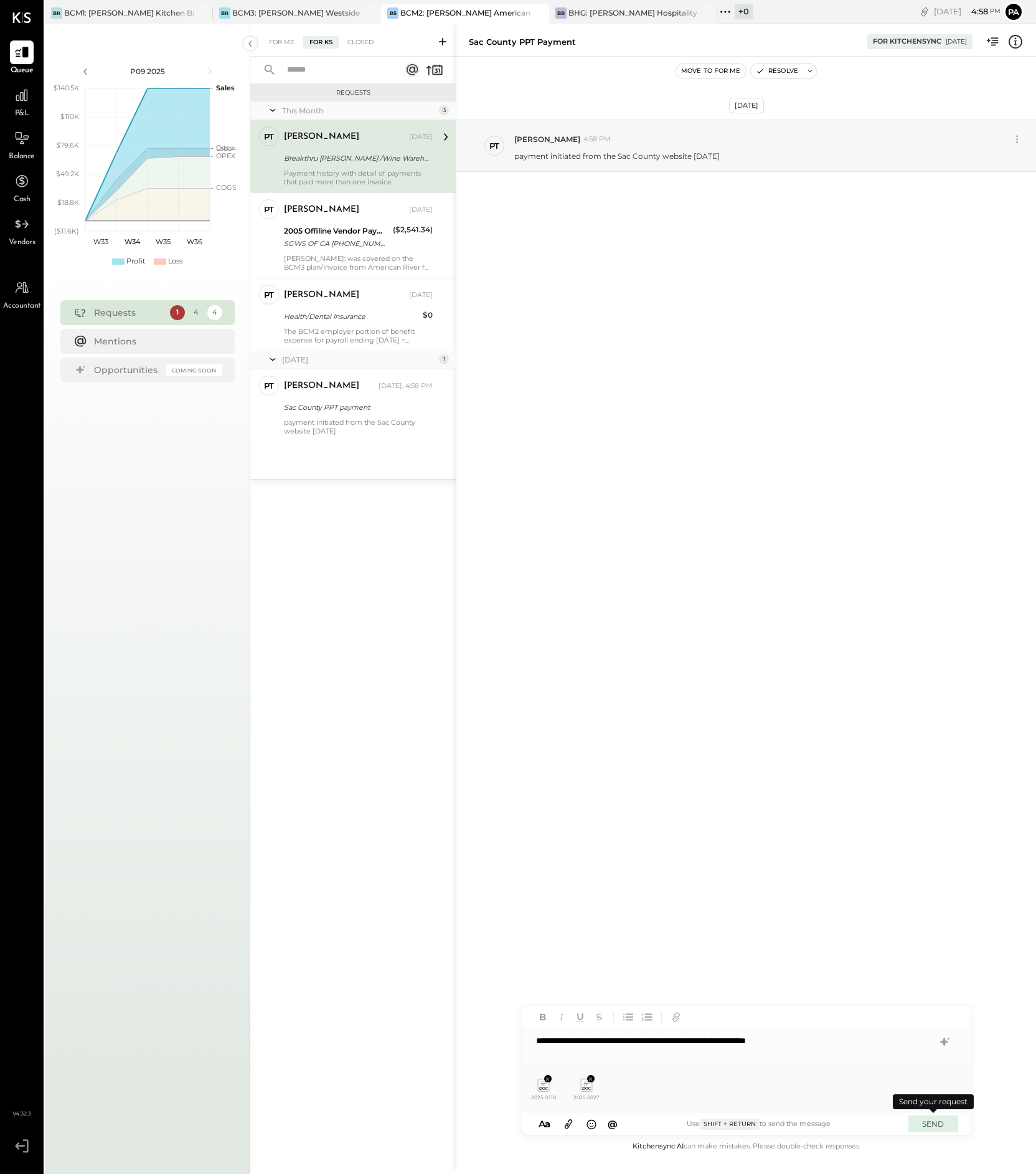
click at [938, 1122] on button "SEND" at bounding box center [934, 1124] width 50 height 17
